Goal: Complete application form: Complete application form

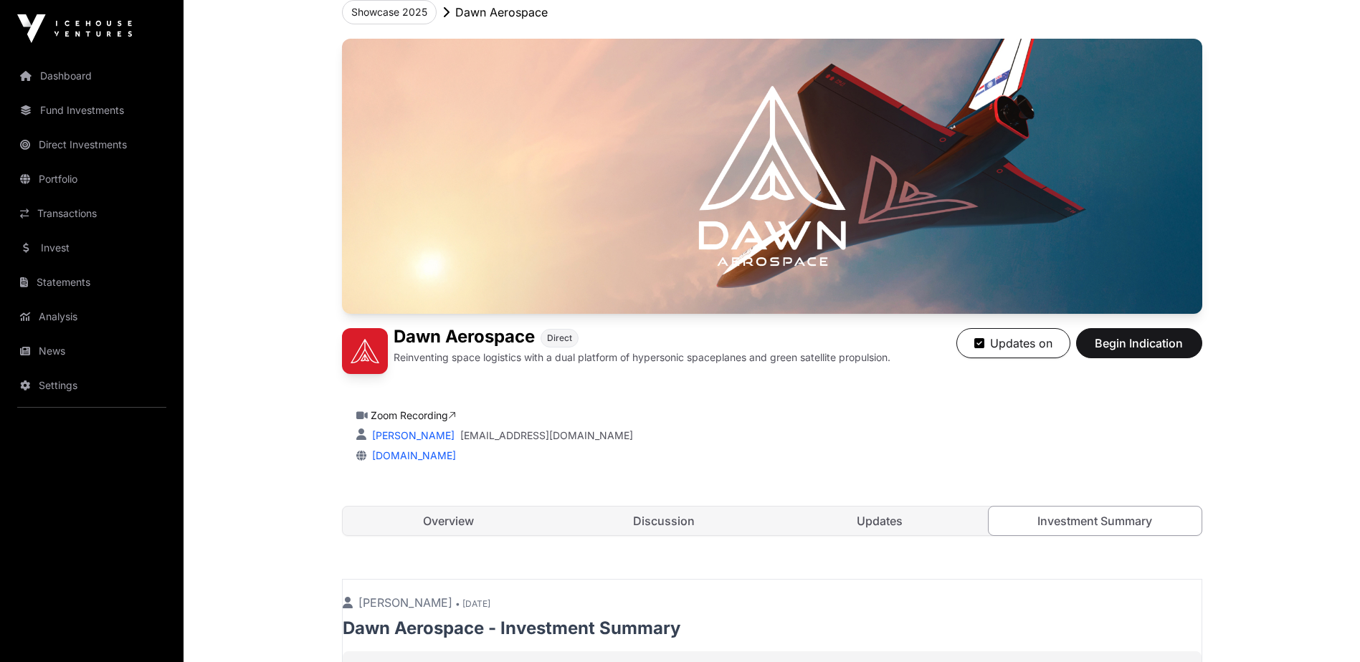
scroll to position [215, 0]
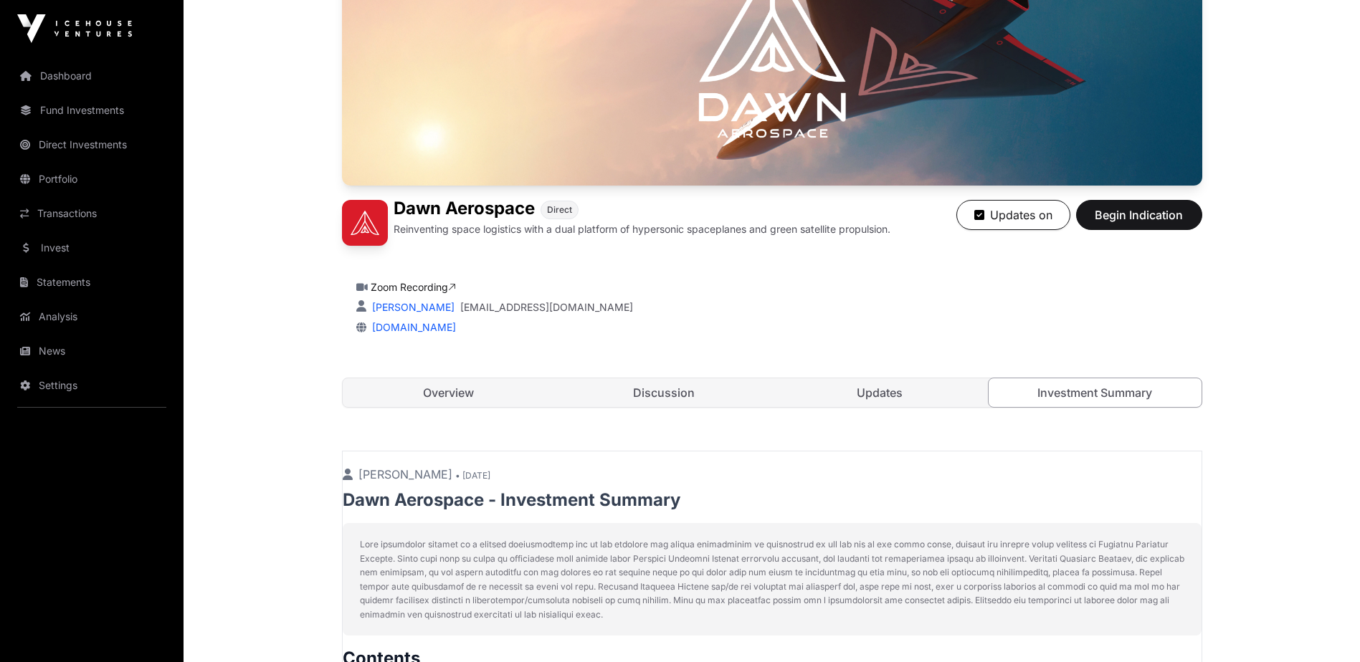
click at [439, 390] on link "Overview" at bounding box center [449, 392] width 213 height 29
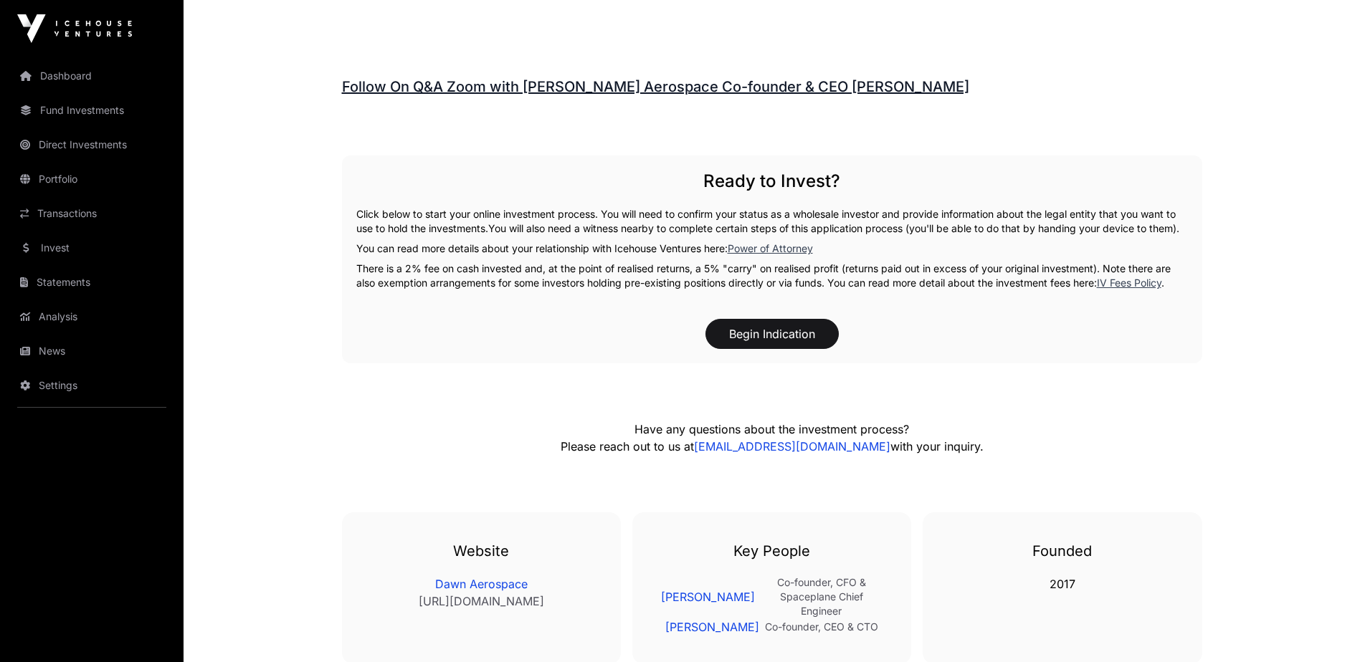
scroll to position [2293, 0]
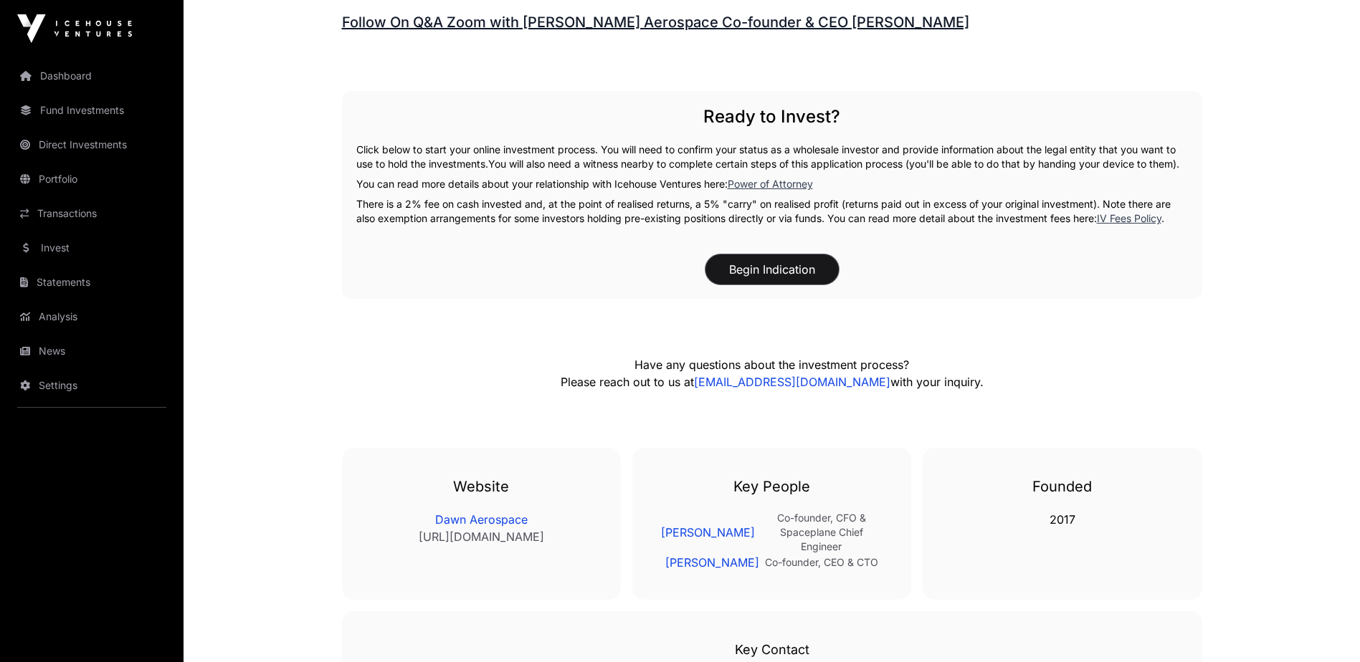
click at [790, 285] on button "Begin Indication" at bounding box center [771, 269] width 133 height 30
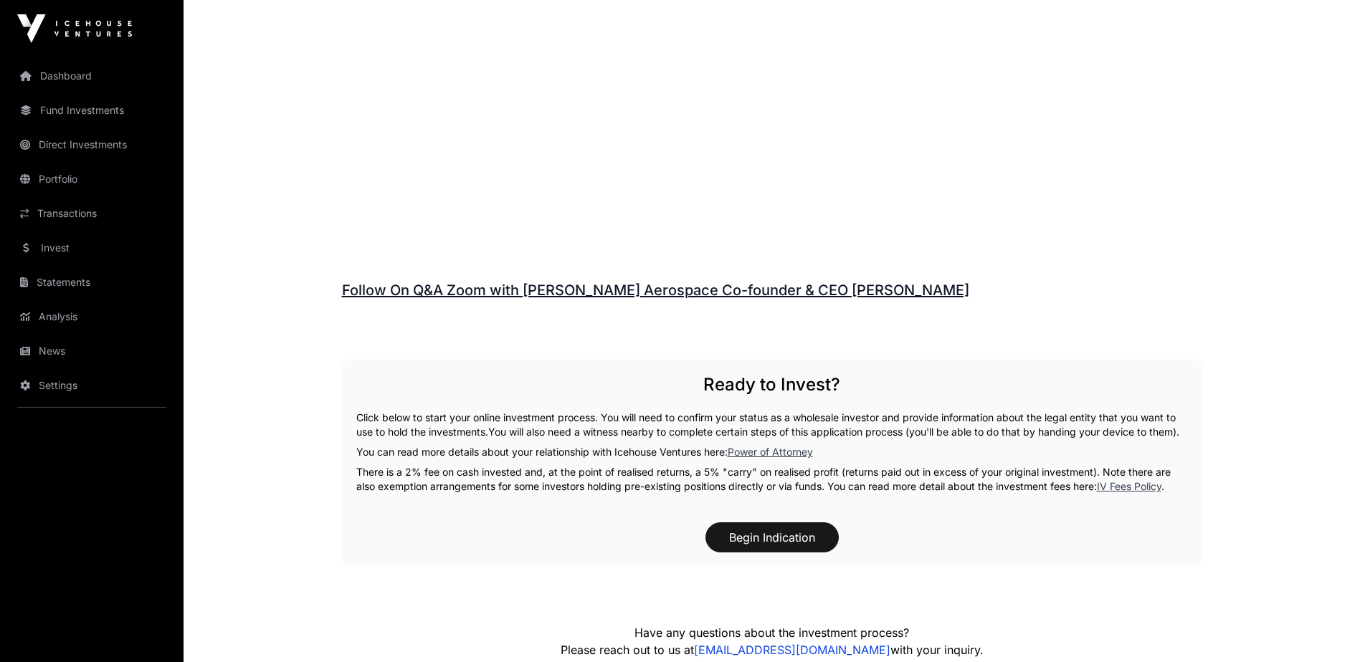
scroll to position [2228, 0]
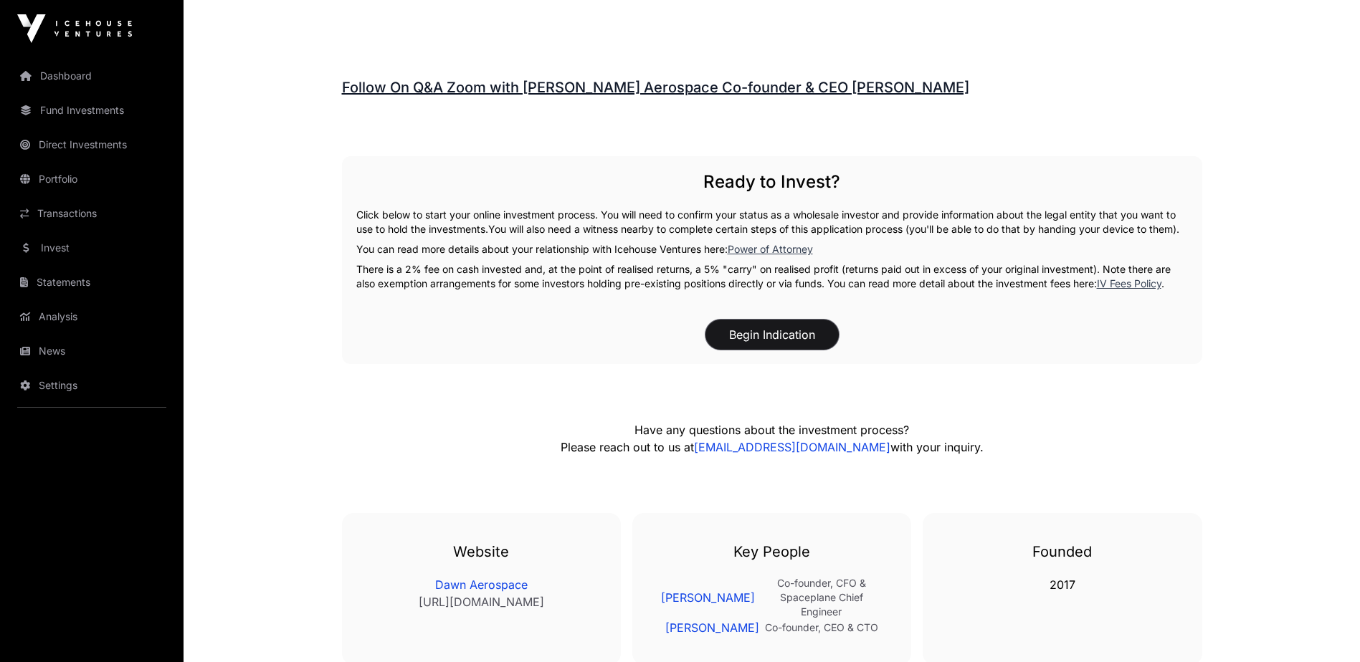
click at [778, 343] on button "Begin Indication" at bounding box center [771, 335] width 133 height 30
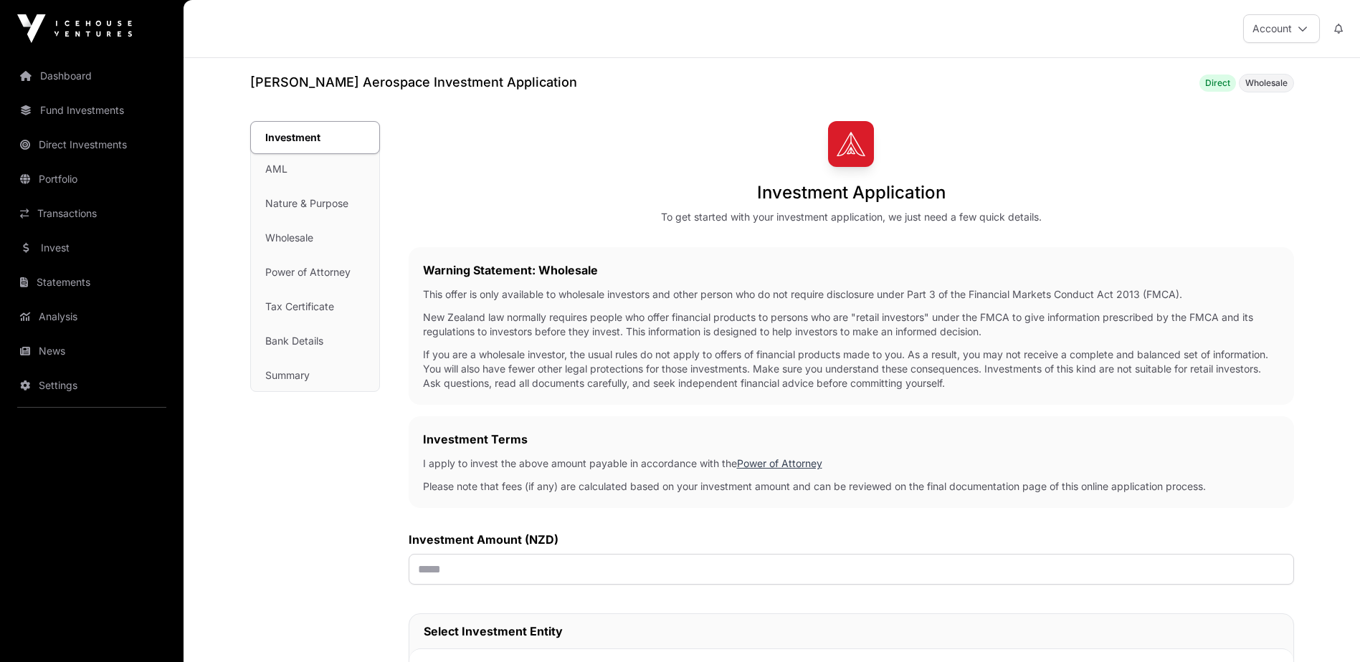
click at [49, 249] on link "Invest" at bounding box center [91, 248] width 161 height 32
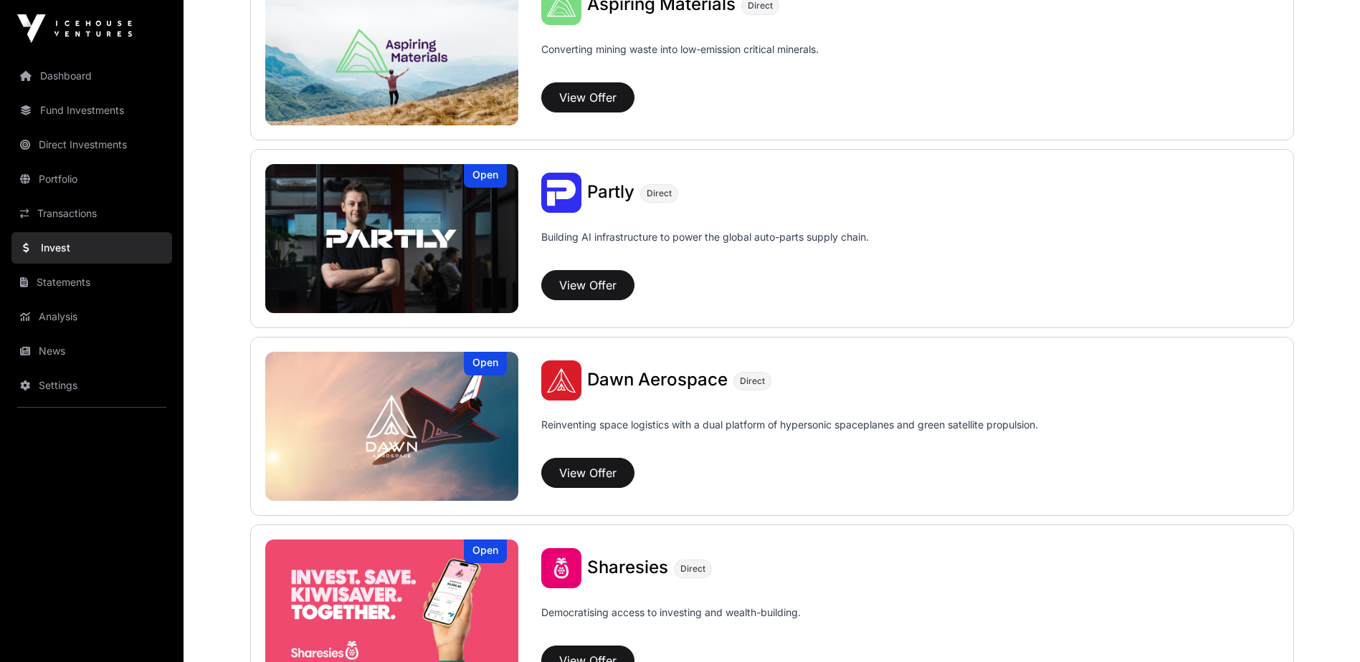
scroll to position [1362, 0]
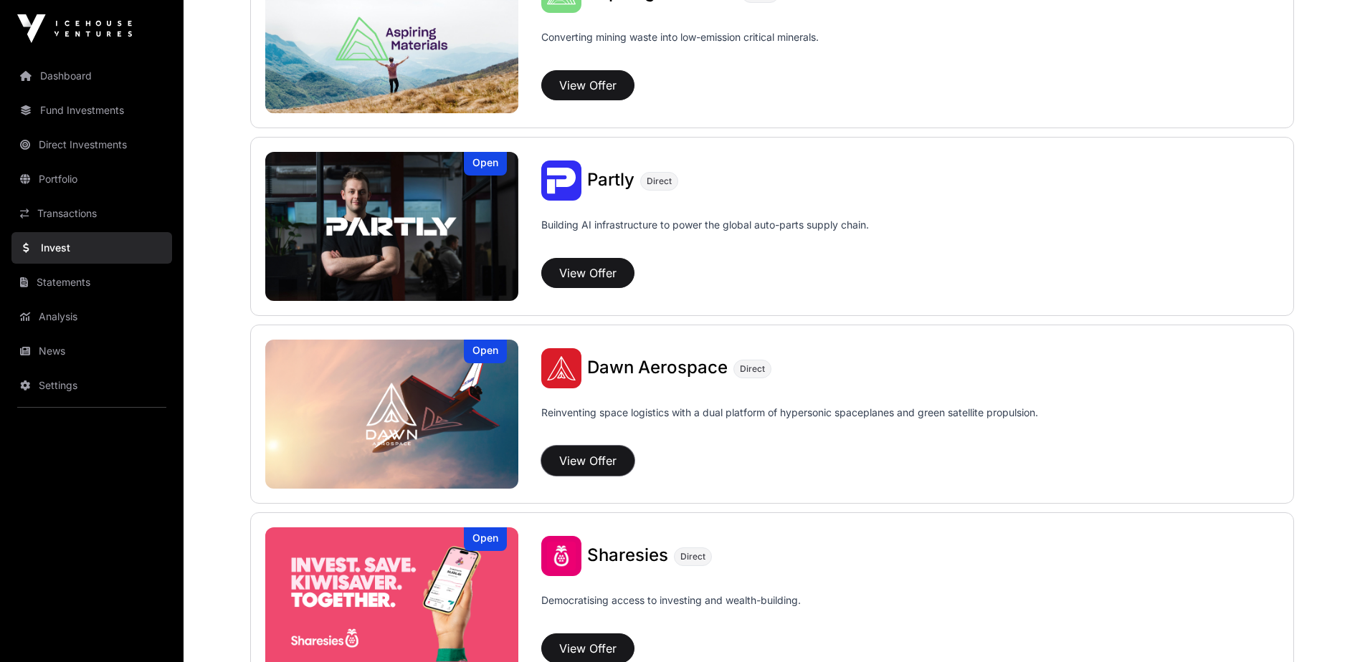
click at [576, 459] on button "View Offer" at bounding box center [587, 461] width 93 height 30
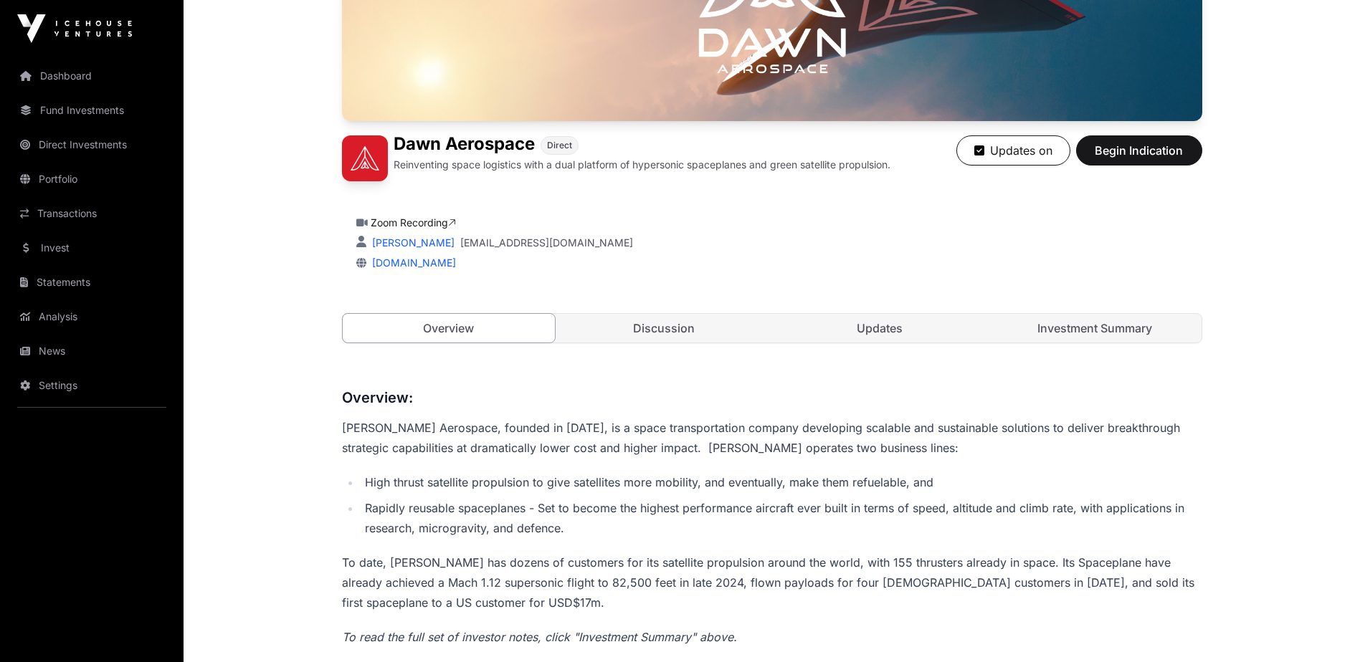
scroll to position [287, 0]
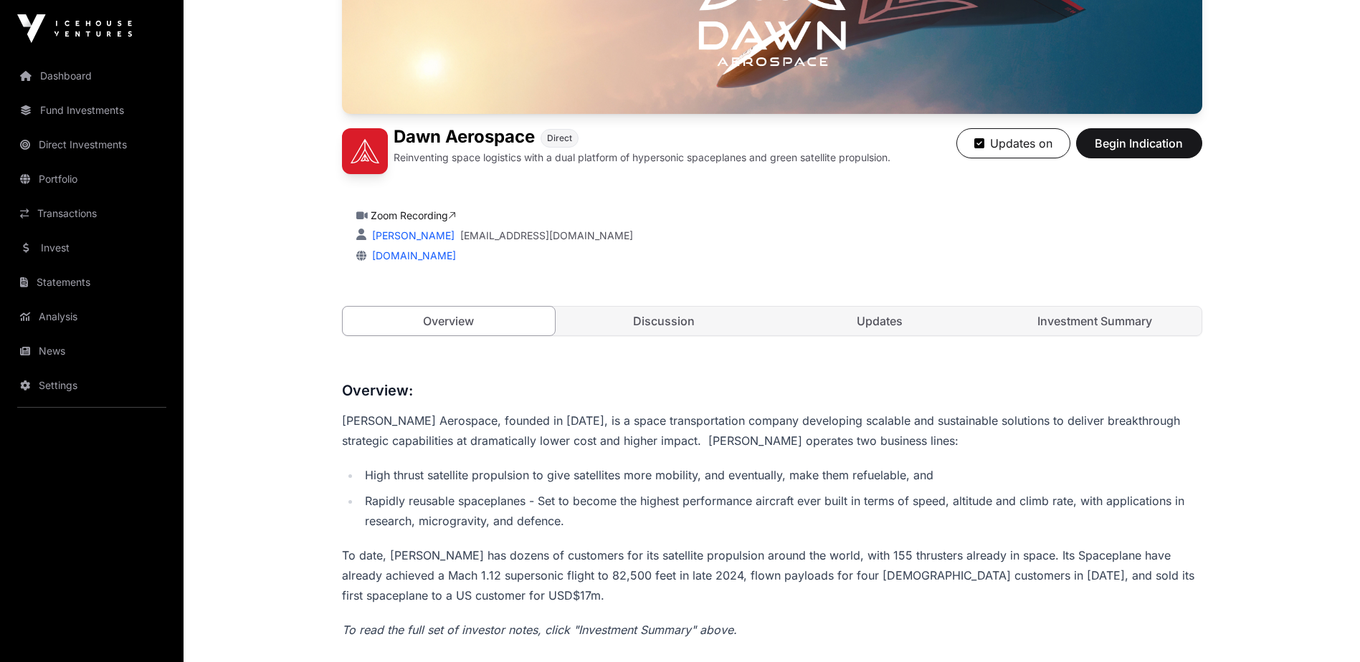
click at [670, 321] on link "Discussion" at bounding box center [664, 321] width 213 height 29
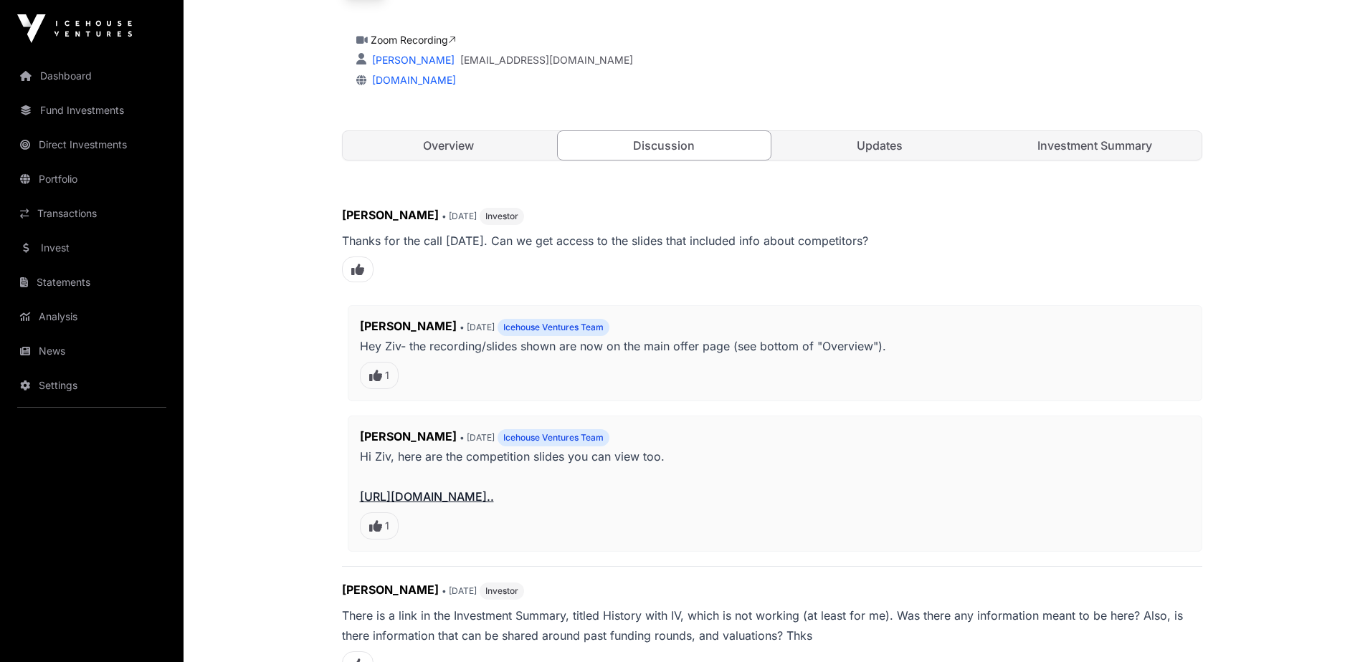
scroll to position [264, 0]
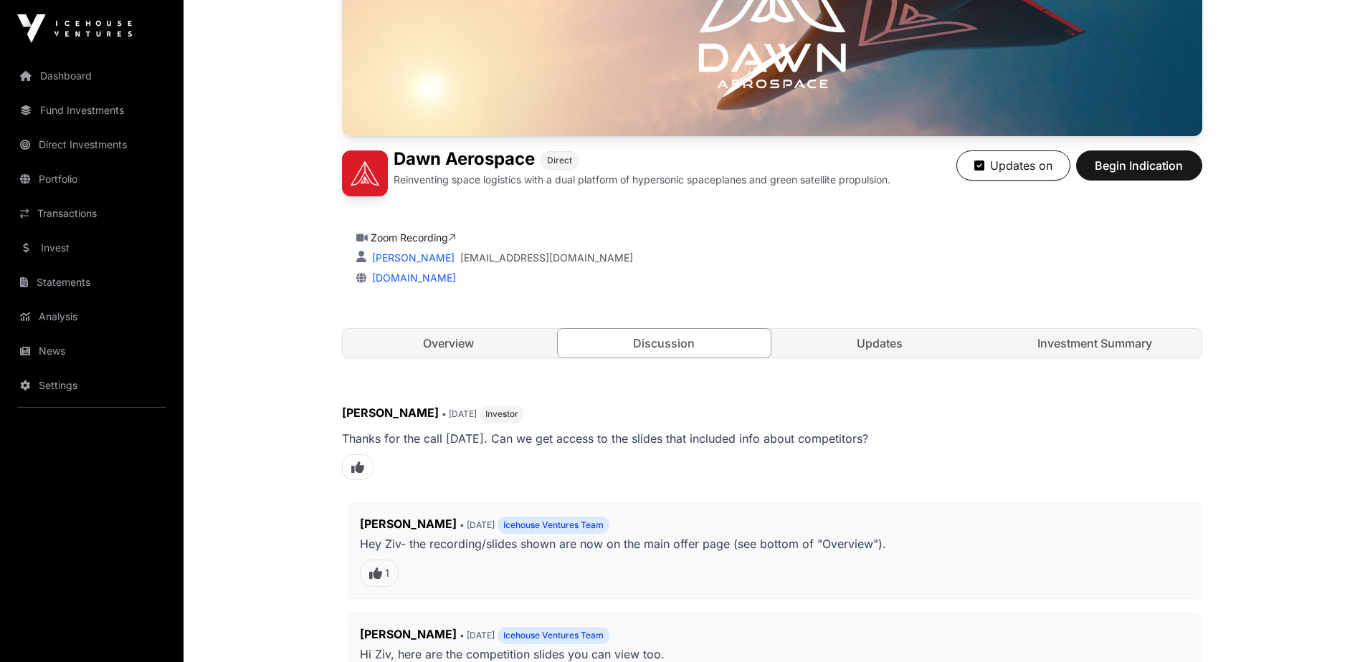
click at [873, 348] on link "Updates" at bounding box center [879, 343] width 213 height 29
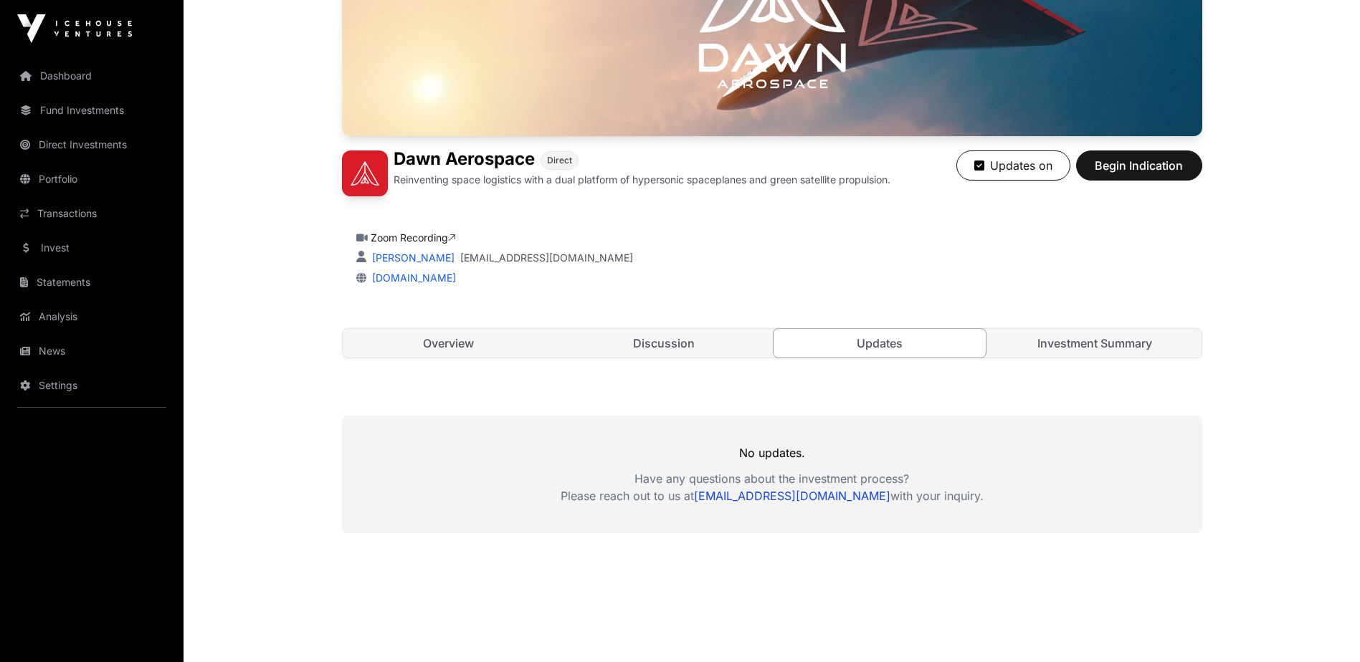
click at [1130, 341] on link "Investment Summary" at bounding box center [1094, 343] width 213 height 29
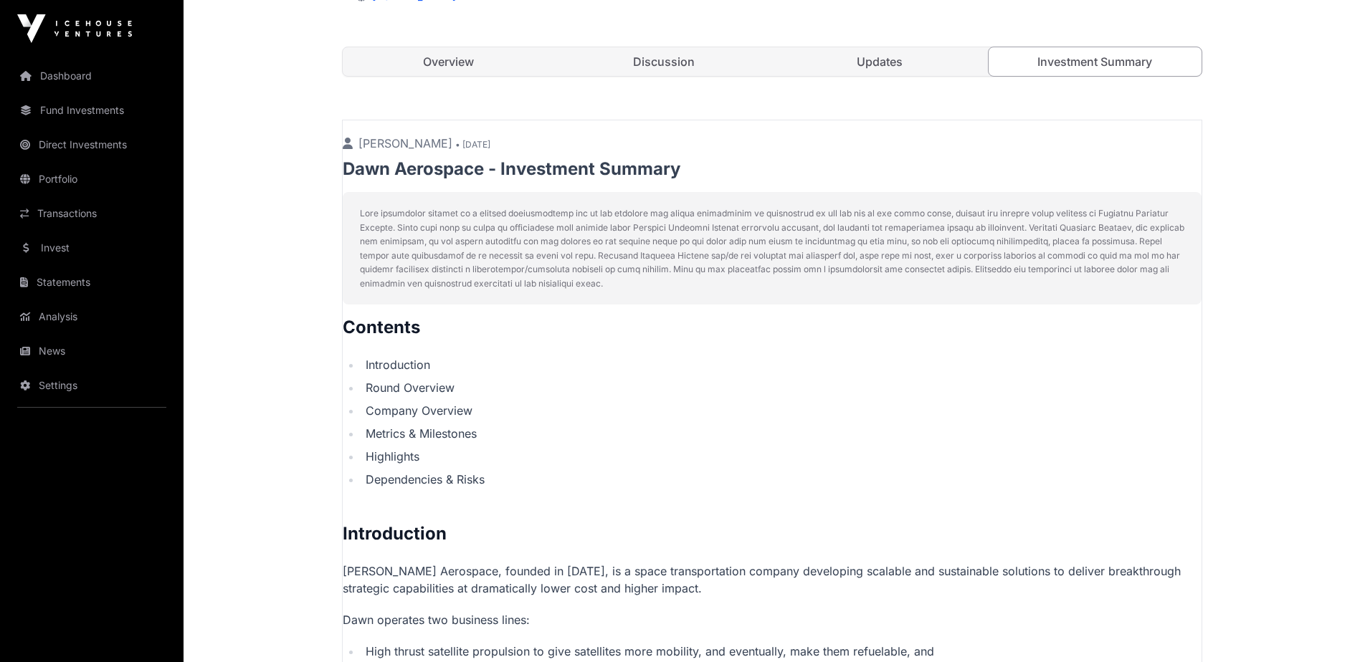
scroll to position [336, 0]
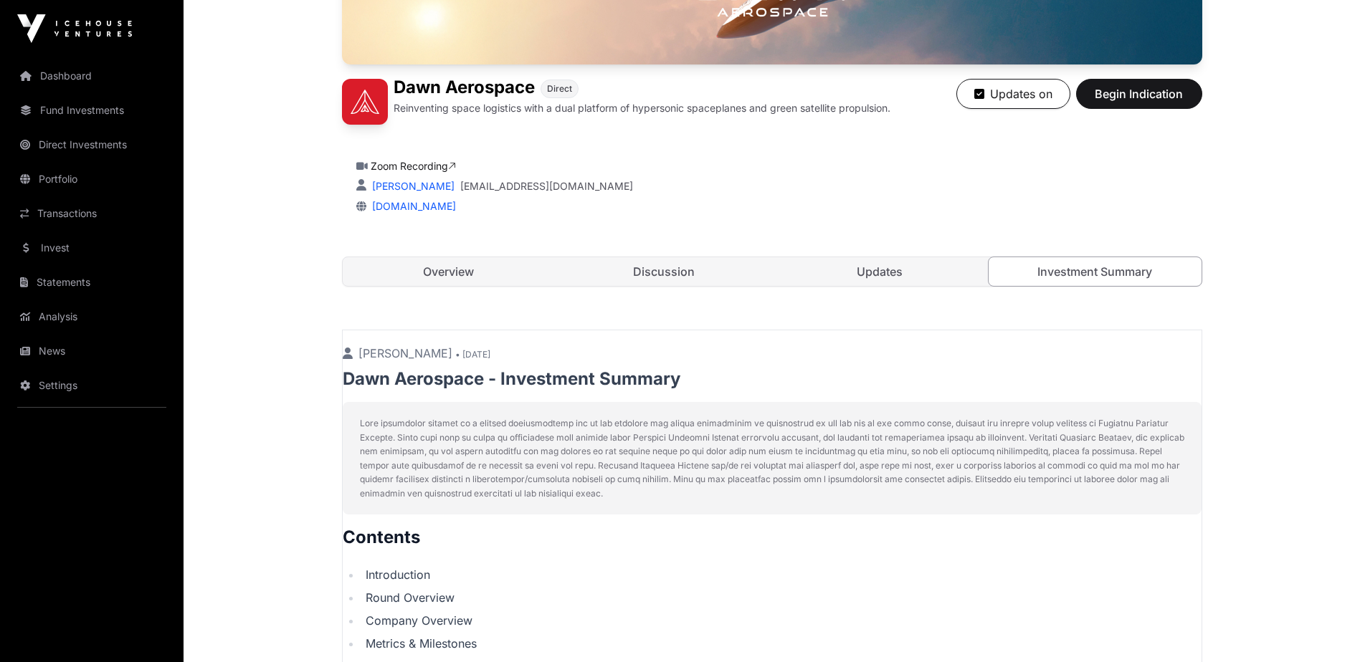
click at [871, 270] on link "Updates" at bounding box center [879, 271] width 213 height 29
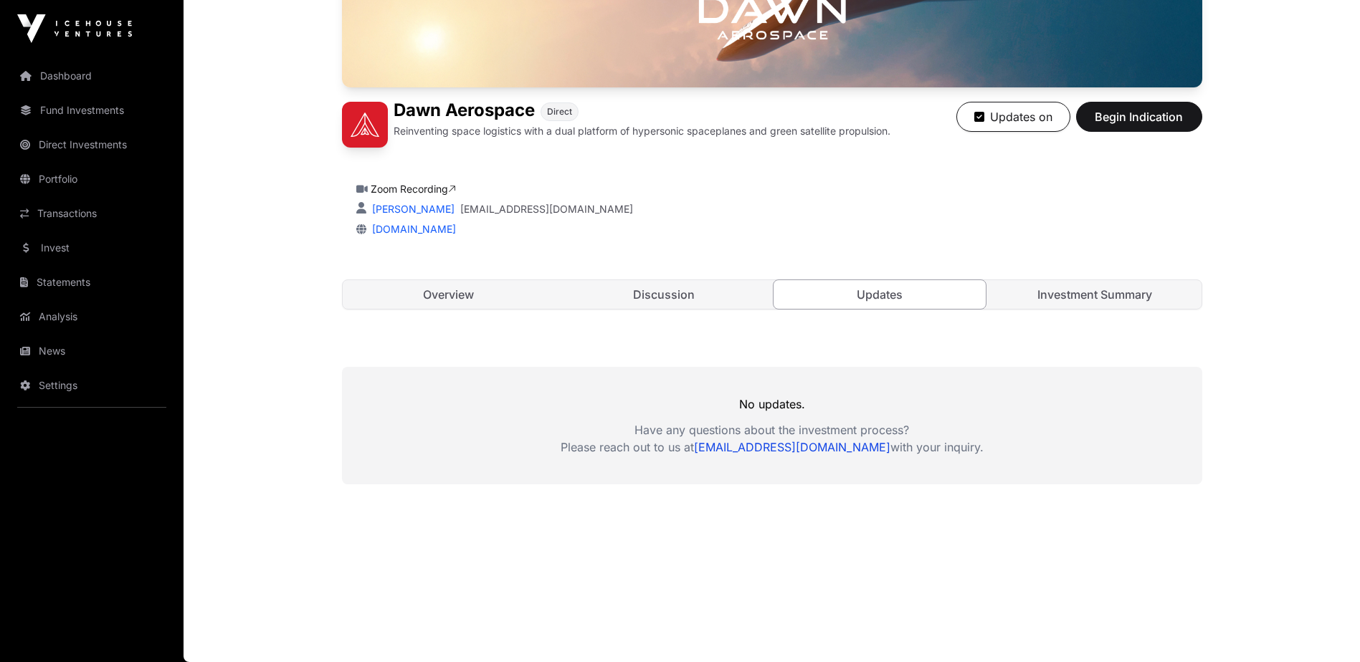
scroll to position [313, 0]
click at [465, 292] on link "Overview" at bounding box center [449, 294] width 213 height 29
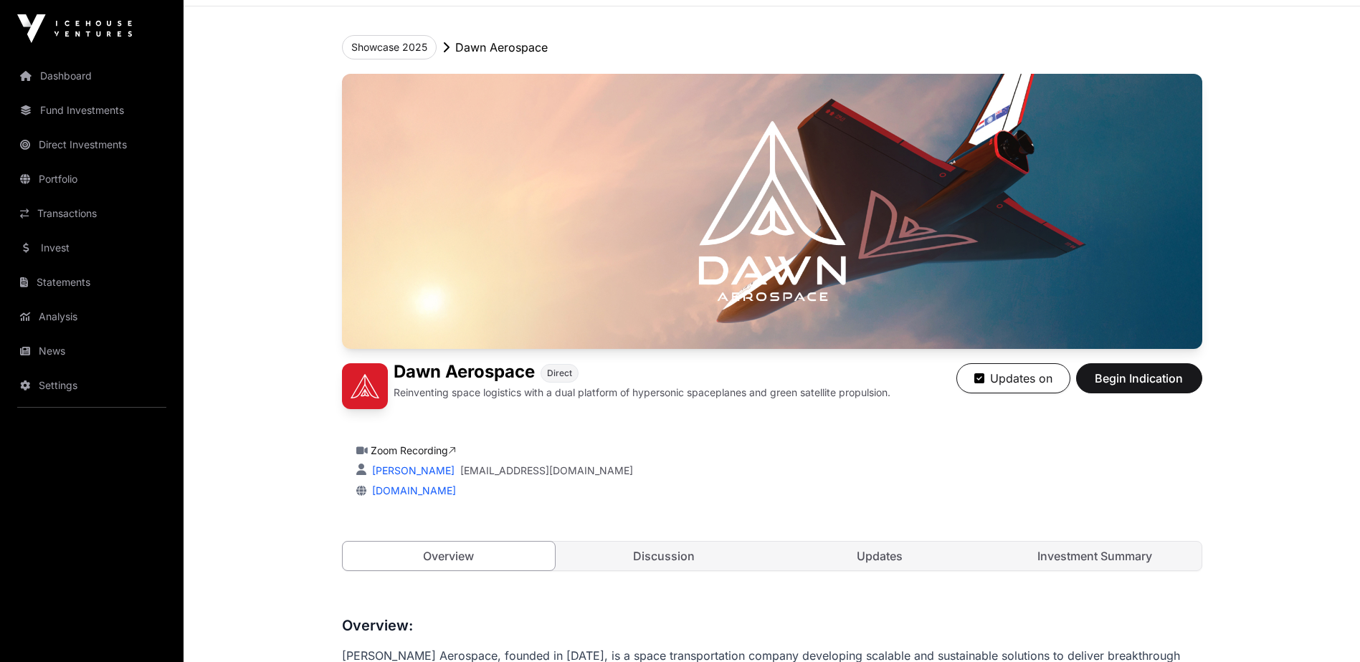
scroll to position [27, 0]
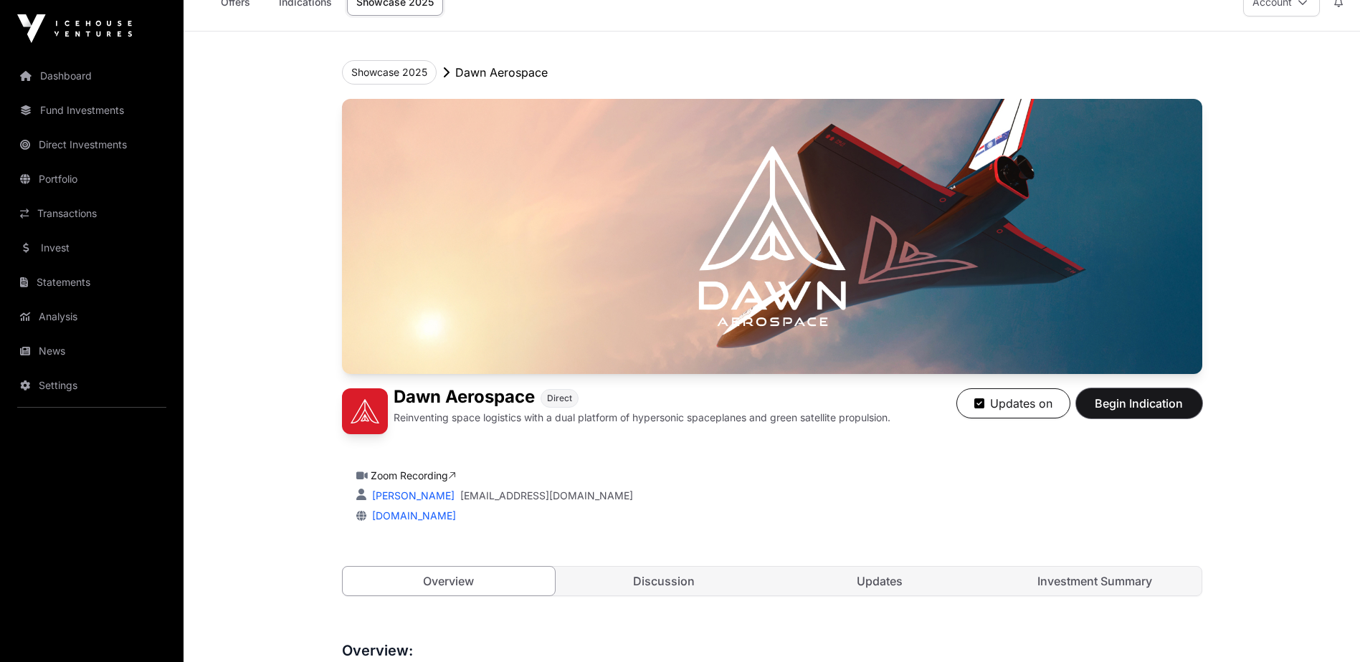
click at [1144, 406] on span "Begin Indication" at bounding box center [1139, 403] width 90 height 17
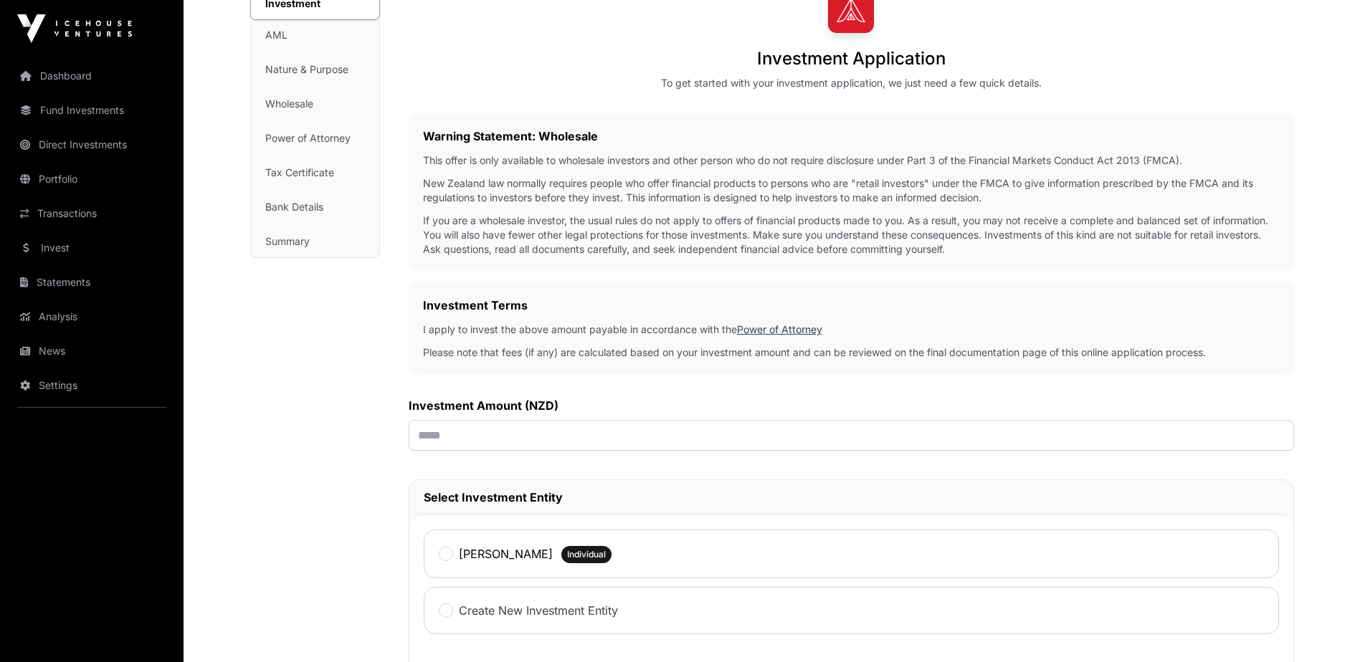
scroll to position [287, 0]
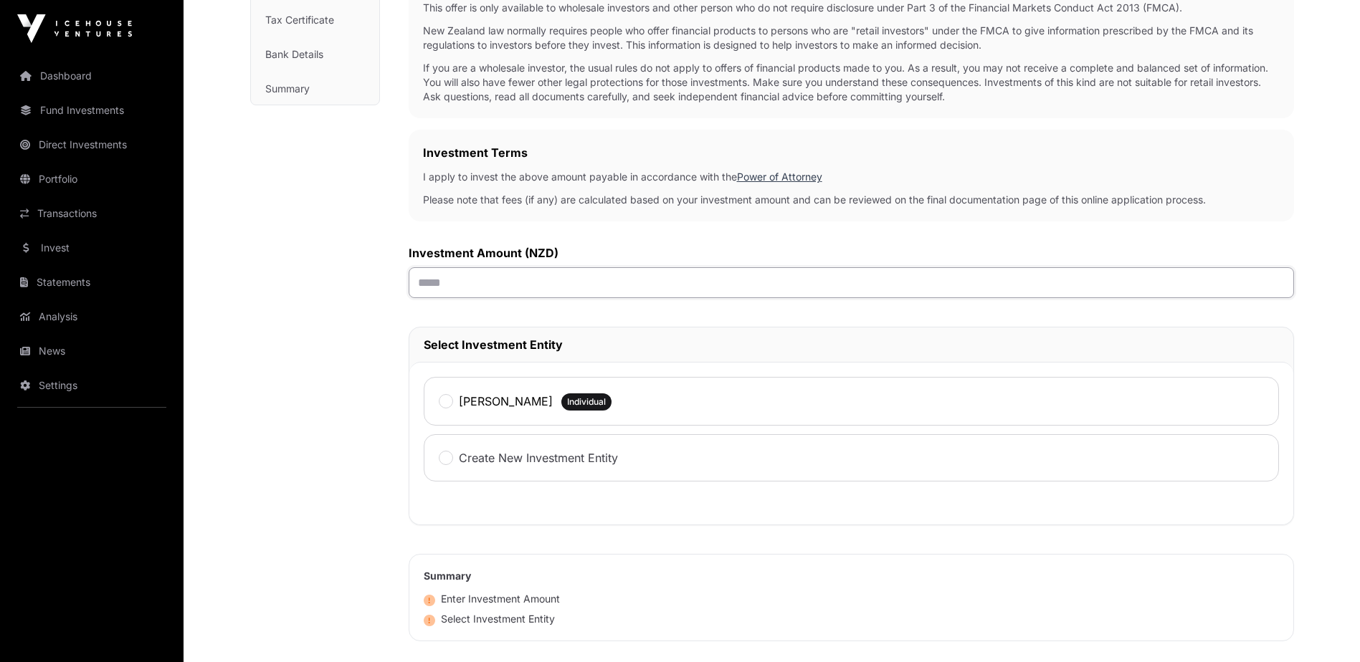
click at [489, 291] on input "text" at bounding box center [851, 282] width 885 height 31
type input "*******"
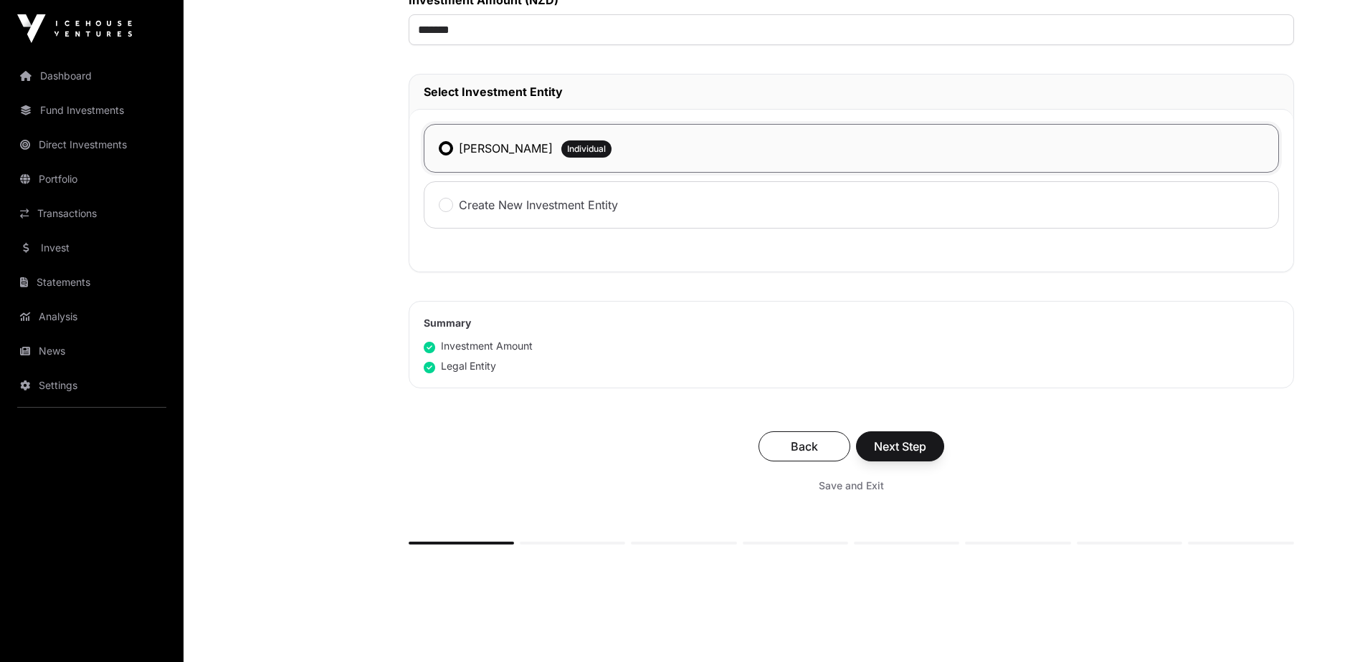
scroll to position [573, 0]
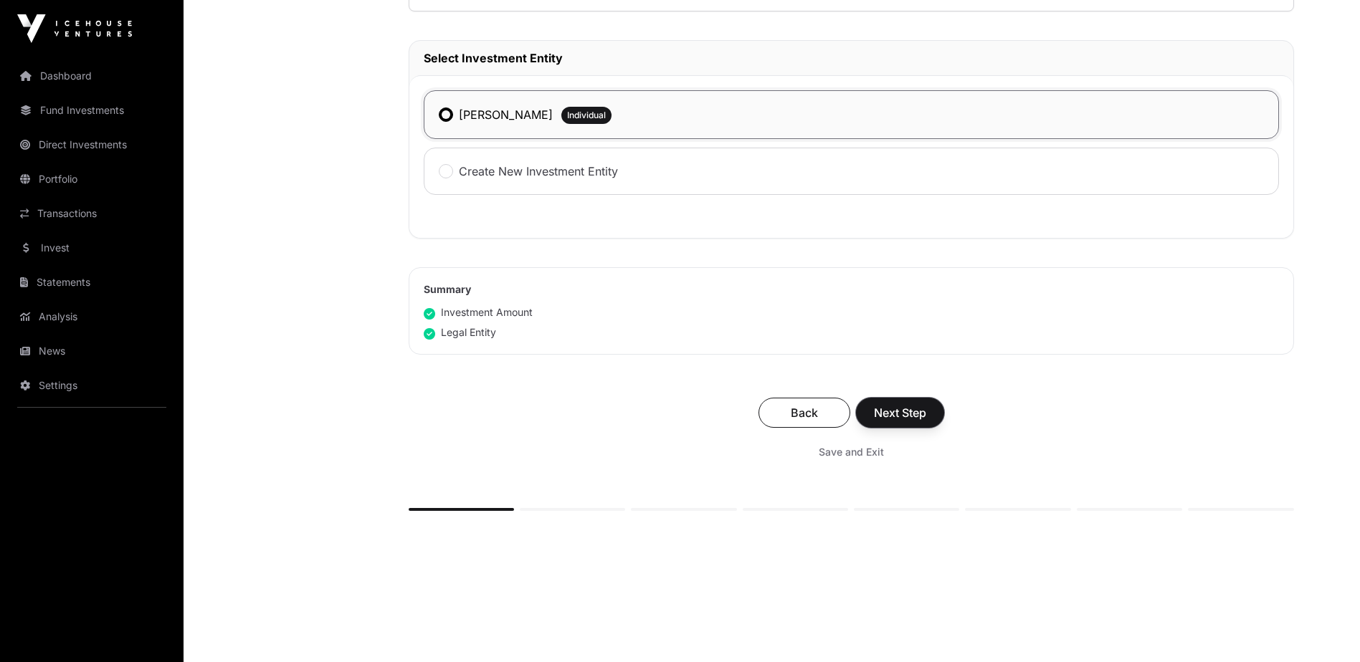
click at [914, 414] on span "Next Step" at bounding box center [900, 412] width 52 height 17
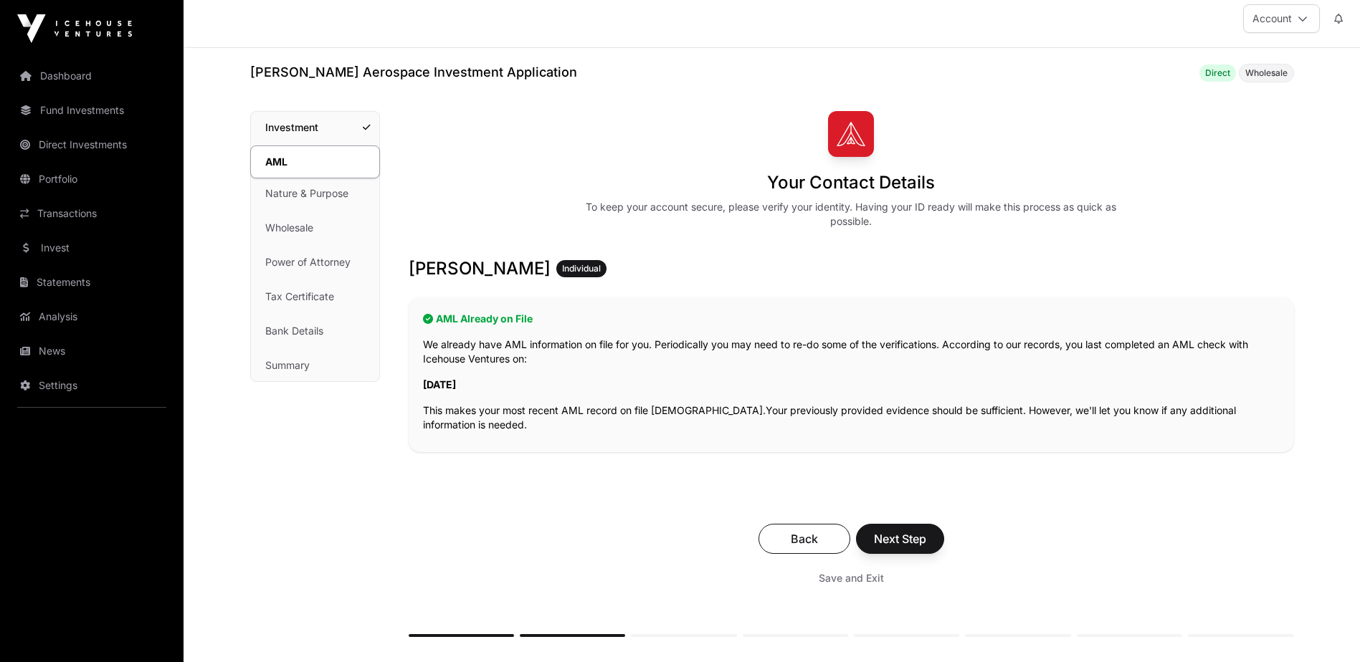
scroll to position [143, 0]
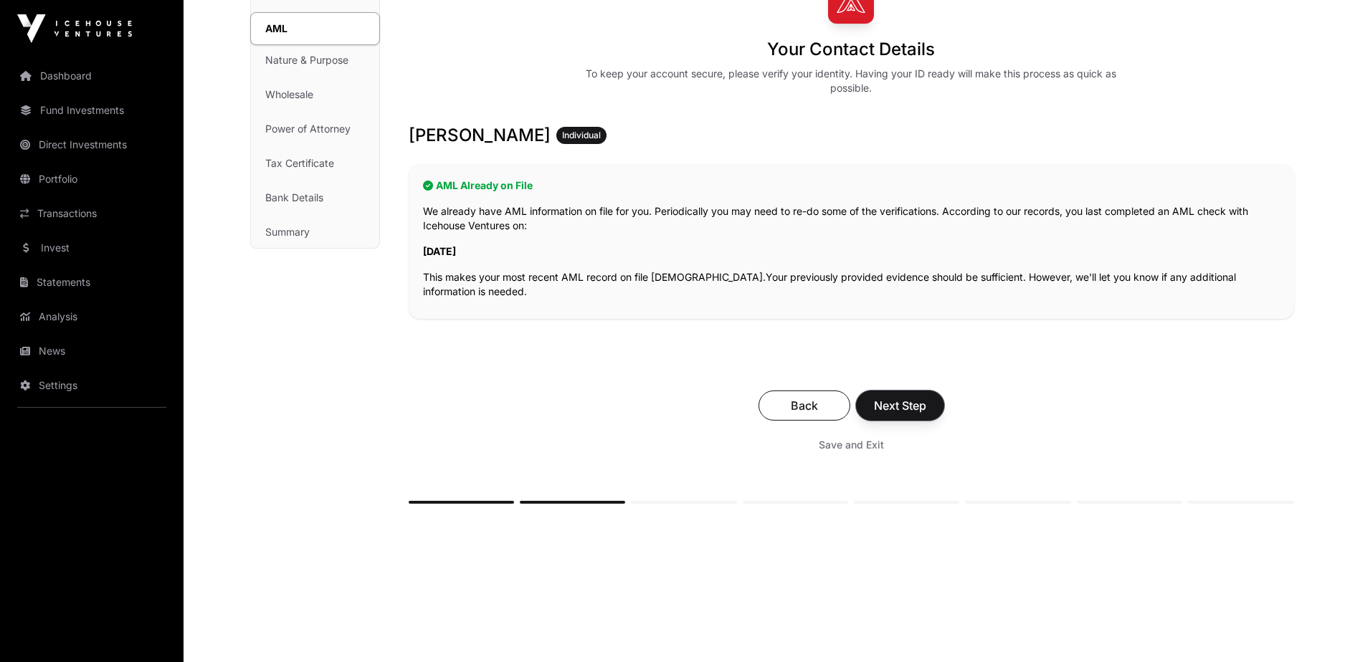
click at [920, 401] on span "Next Step" at bounding box center [900, 405] width 52 height 17
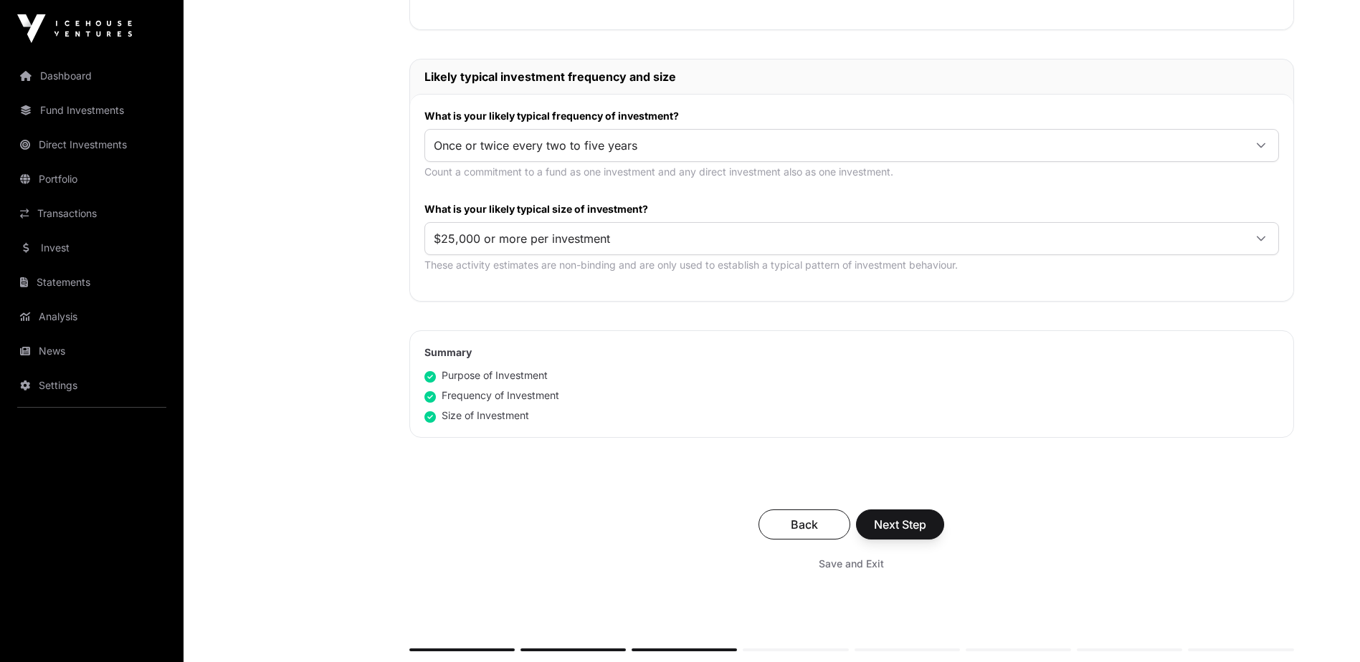
scroll to position [717, 0]
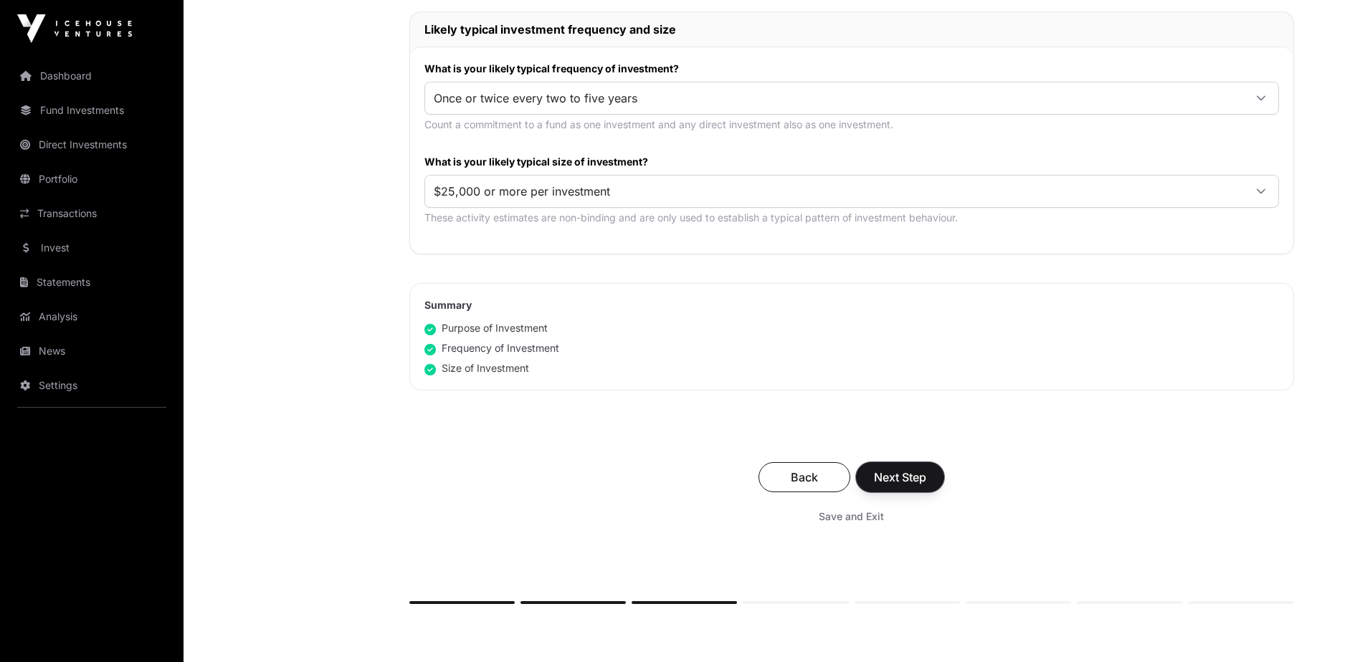
click at [901, 477] on span "Next Step" at bounding box center [900, 477] width 52 height 17
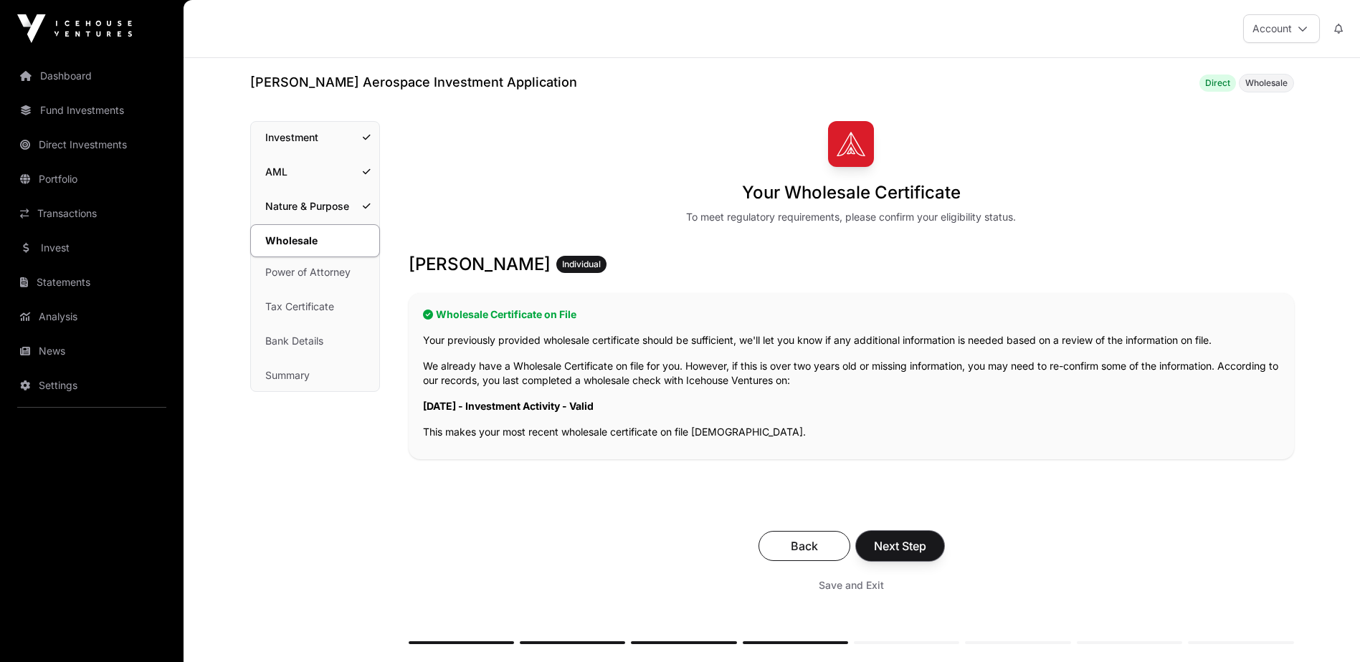
click at [915, 543] on span "Next Step" at bounding box center [900, 546] width 52 height 17
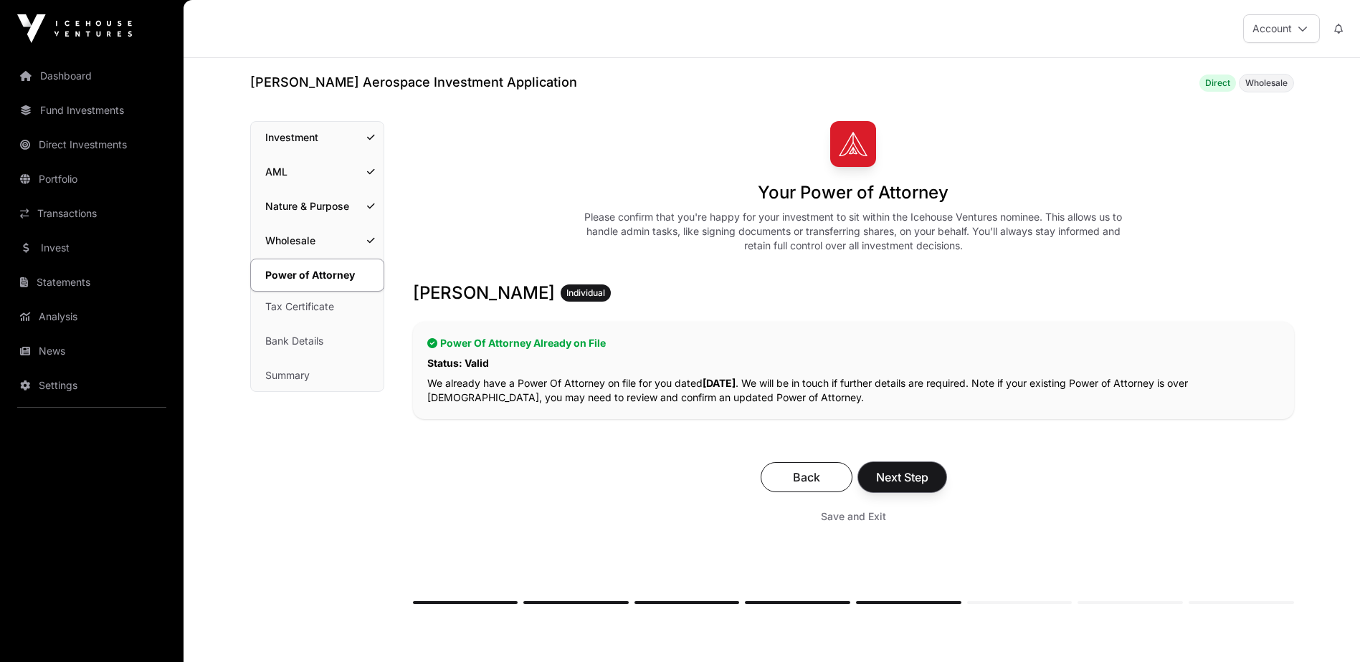
click at [904, 474] on span "Next Step" at bounding box center [902, 477] width 52 height 17
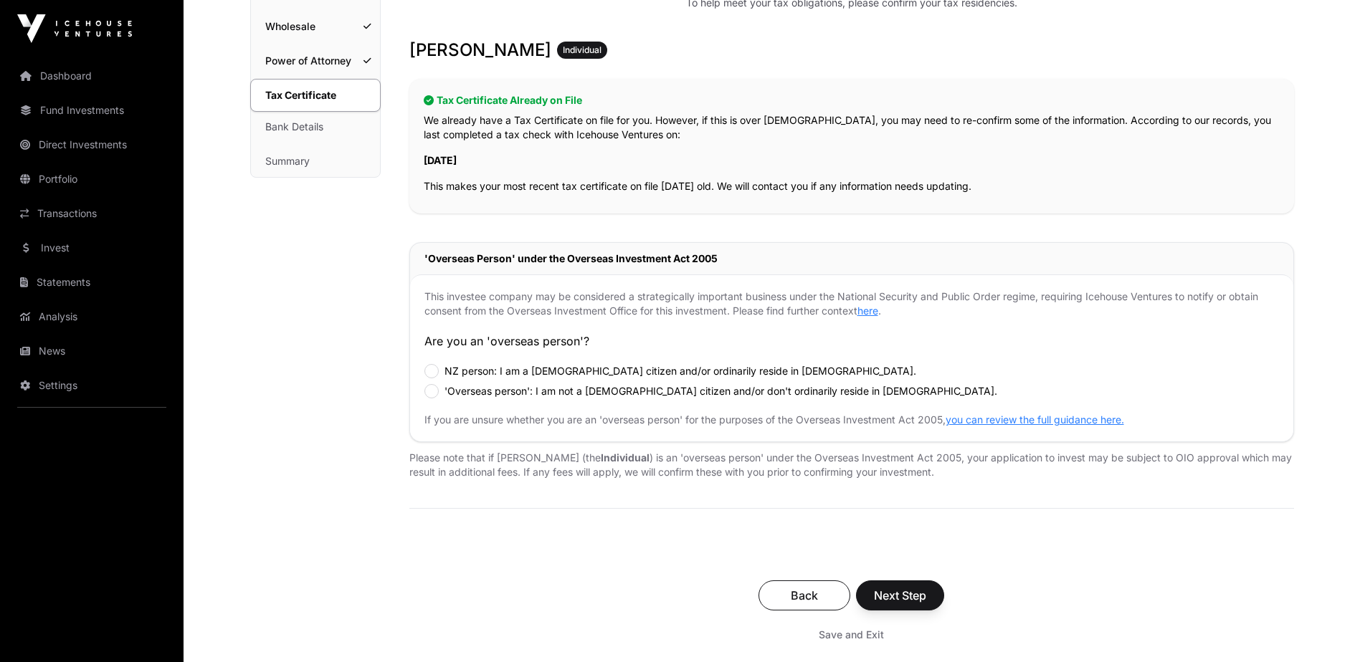
scroll to position [215, 0]
click at [907, 593] on span "Next Step" at bounding box center [900, 594] width 52 height 17
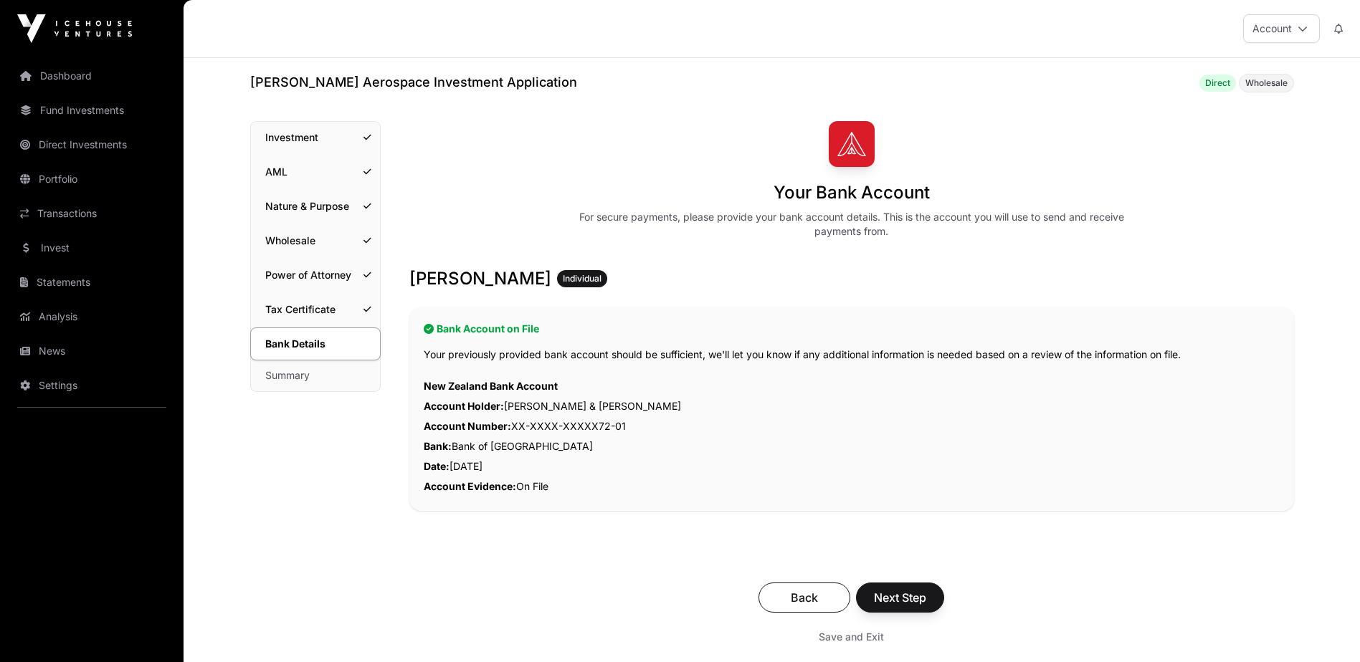
scroll to position [143, 0]
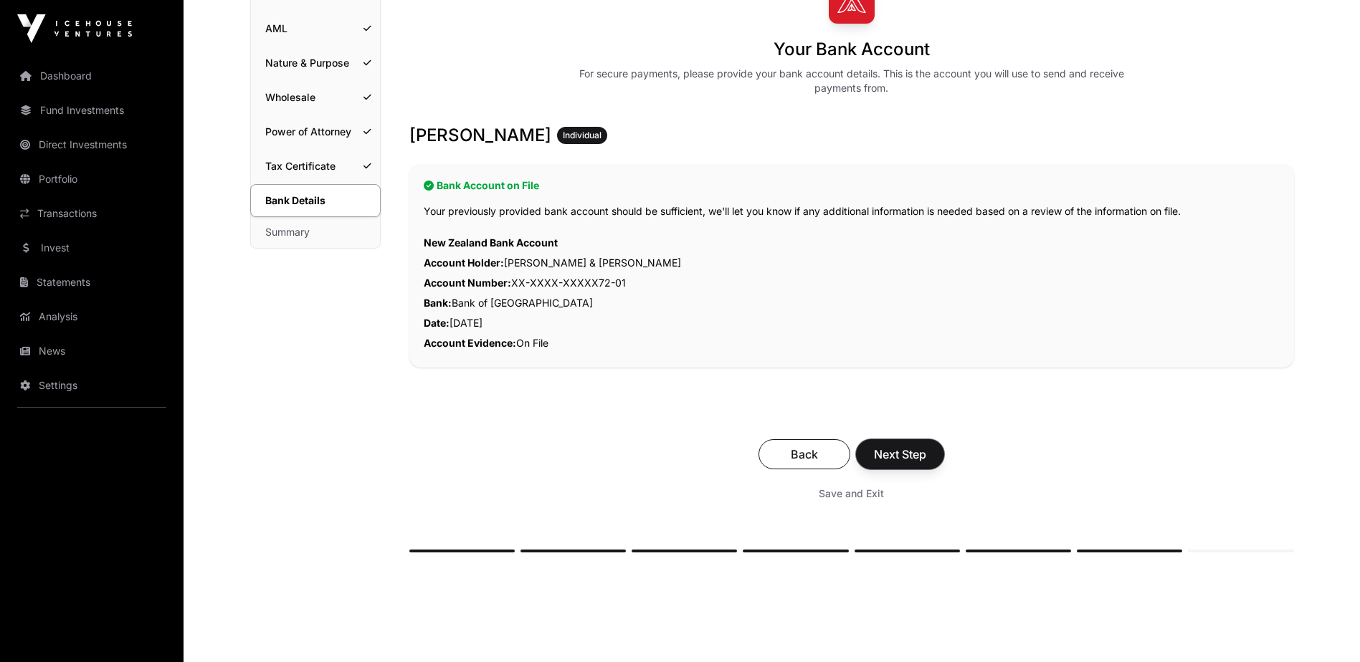
click at [919, 452] on span "Next Step" at bounding box center [900, 454] width 52 height 17
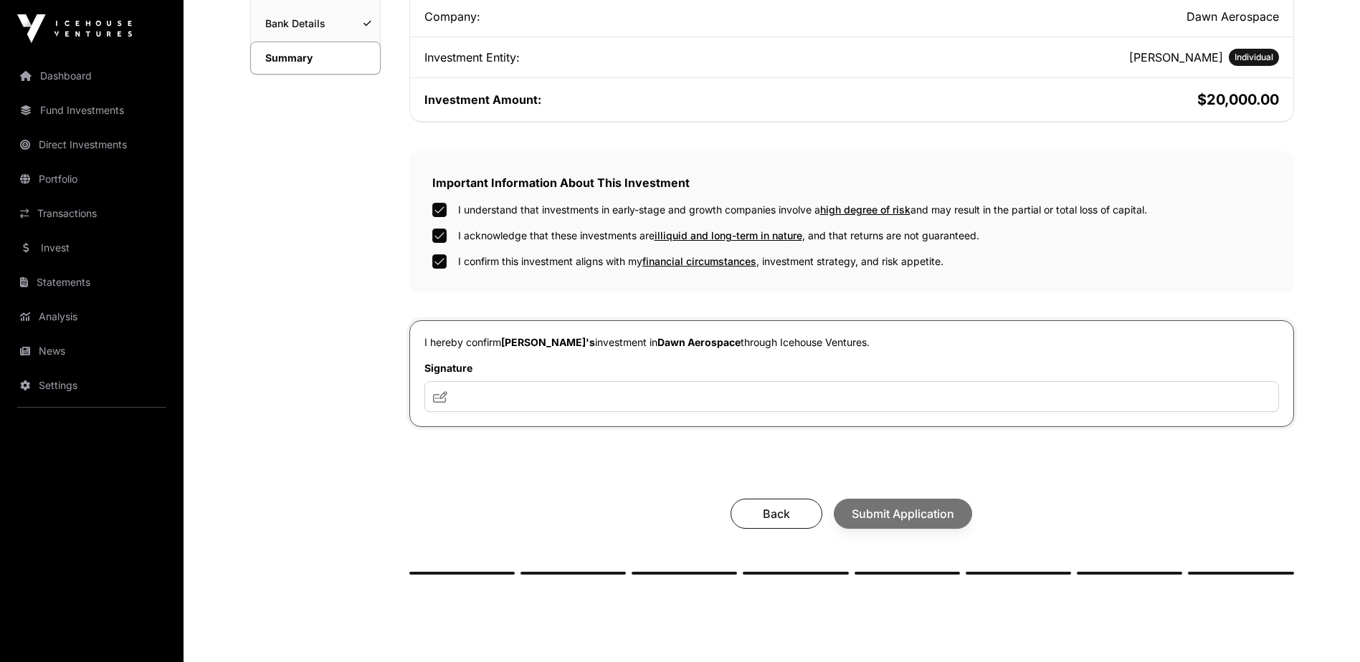
scroll to position [358, 0]
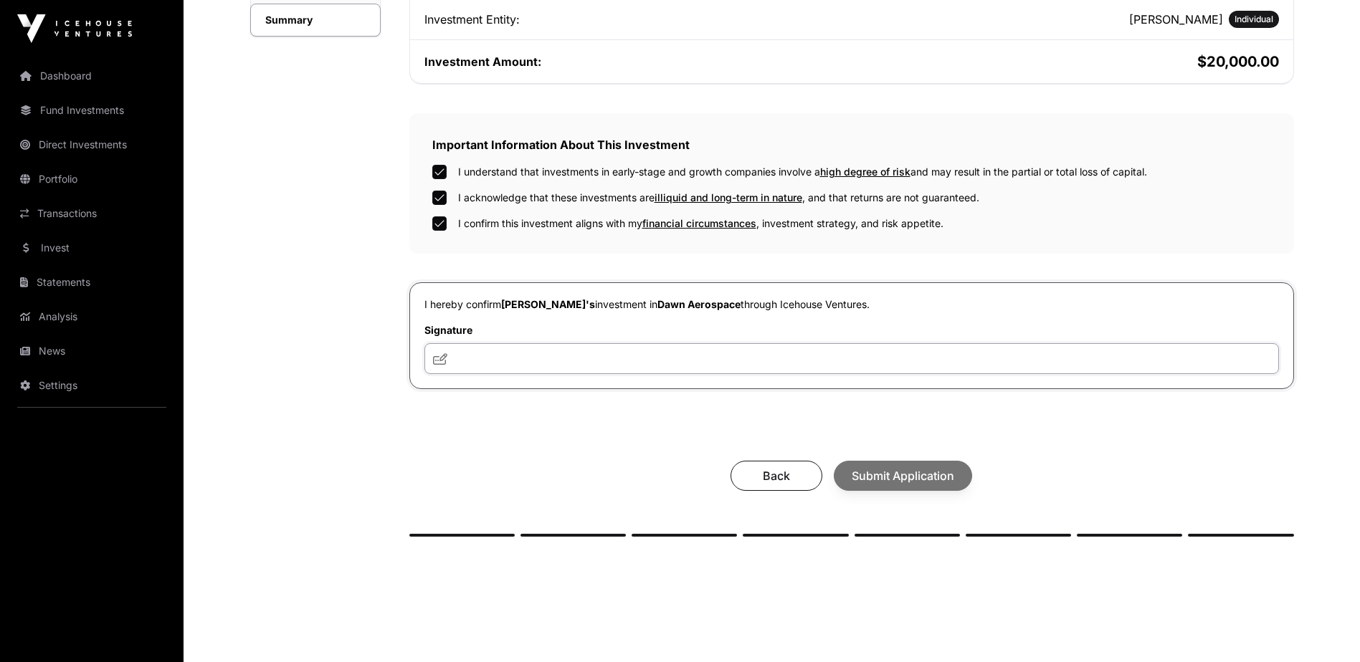
click at [504, 360] on input "text" at bounding box center [851, 358] width 854 height 31
type input "**********"
click at [904, 475] on span "Submit Application" at bounding box center [902, 475] width 102 height 17
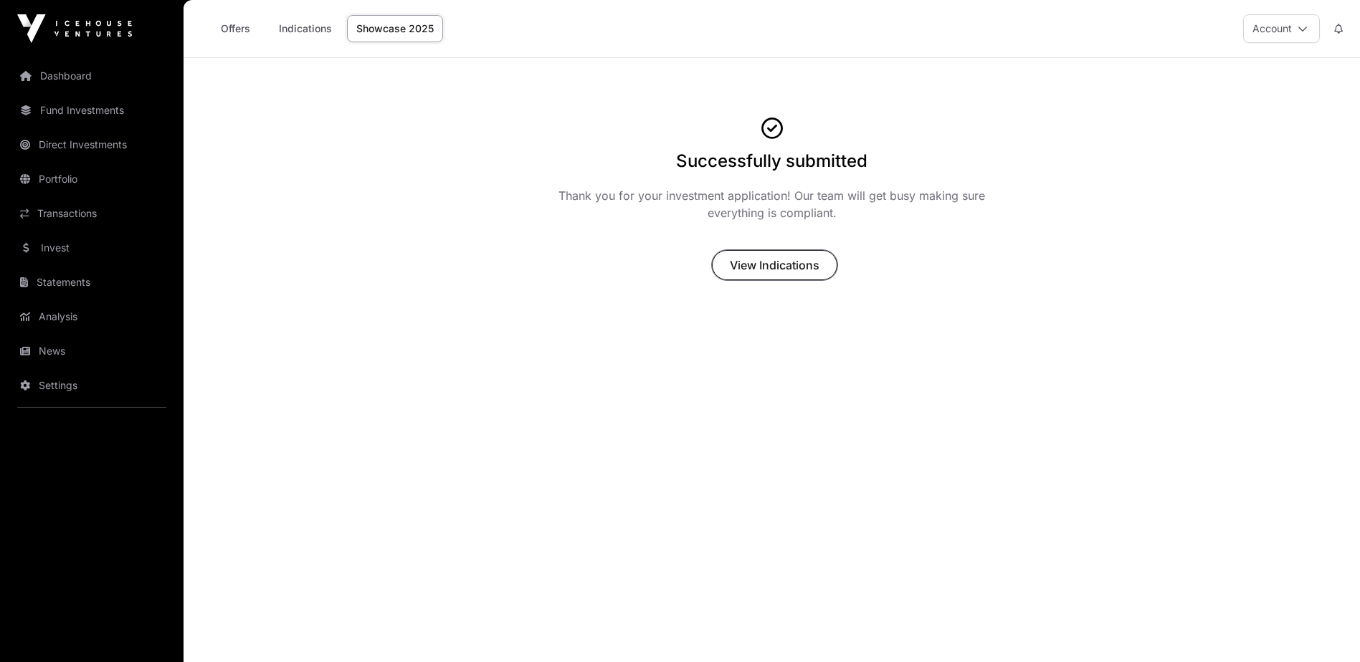
click at [764, 263] on span "View Indications" at bounding box center [775, 265] width 90 height 17
